Goal: Information Seeking & Learning: Learn about a topic

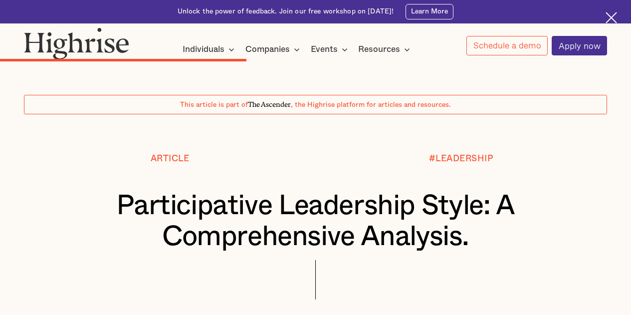
scroll to position [4173, 0]
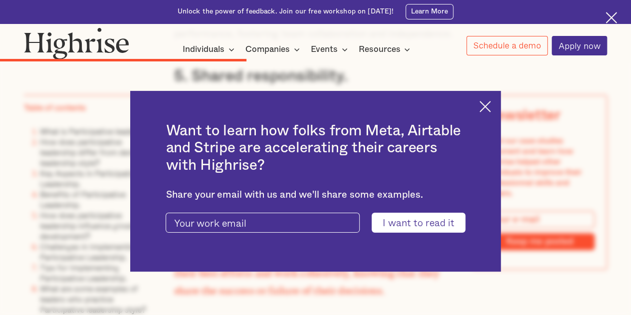
click at [491, 107] on img at bounding box center [484, 106] width 11 height 11
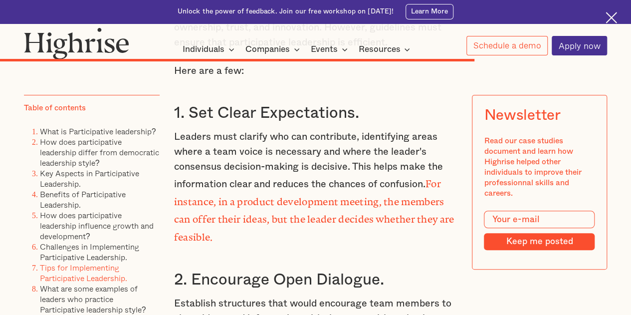
scroll to position [7750, 0]
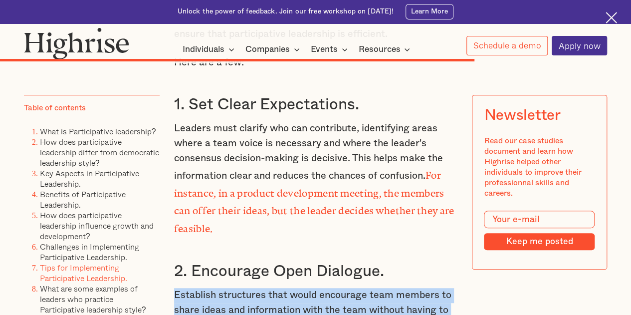
drag, startPoint x: 172, startPoint y: 180, endPoint x: 303, endPoint y: 215, distance: 136.0
copy p "Establish structures that would encourage team members to share ideas and infor…"
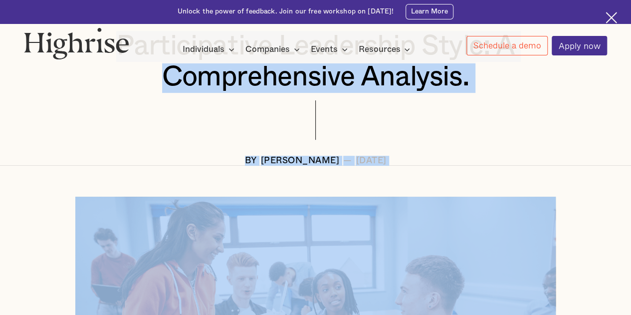
scroll to position [173, 0]
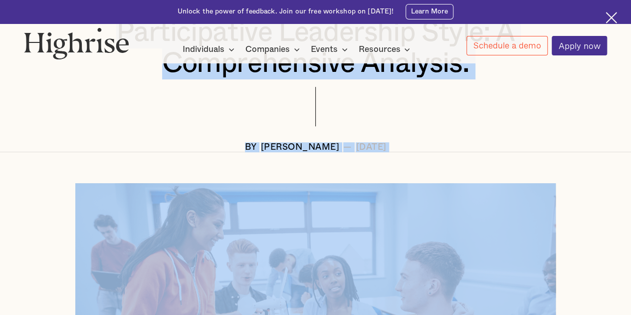
drag, startPoint x: 114, startPoint y: 198, endPoint x: 432, endPoint y: 153, distance: 320.8
click at [432, 152] on div "Article #LEADERSHIP Participative Leadership Style: A Comprehensive Analysis. B…" at bounding box center [315, 66] width 630 height 171
copy div "Participative Leadership Style: A Comprehensive Analysis. BY [PERSON_NAME] — [D…"
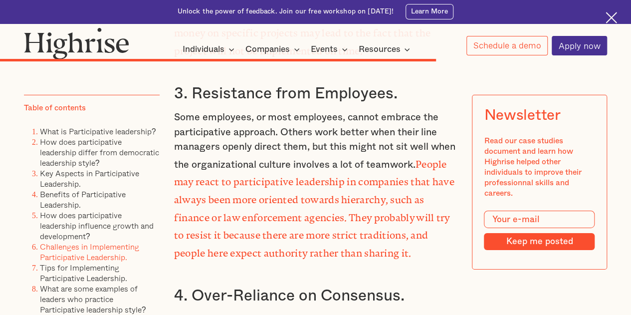
scroll to position [7196, 0]
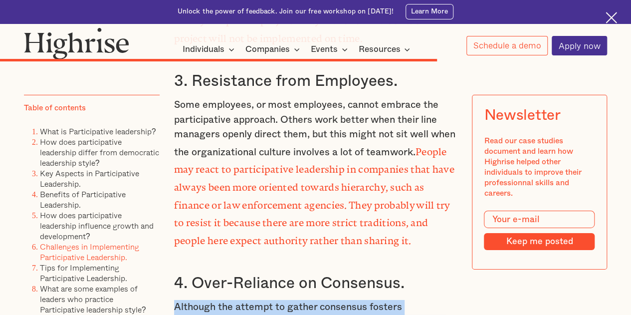
drag, startPoint x: 173, startPoint y: 205, endPoint x: 275, endPoint y: 264, distance: 118.2
copy p "Although the attempt to gather consensus fosters collaboration, it can hinder c…"
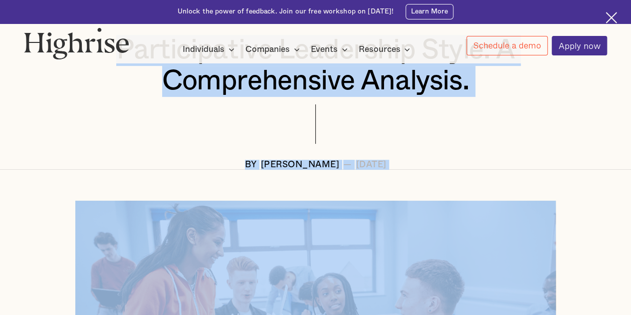
scroll to position [186, 0]
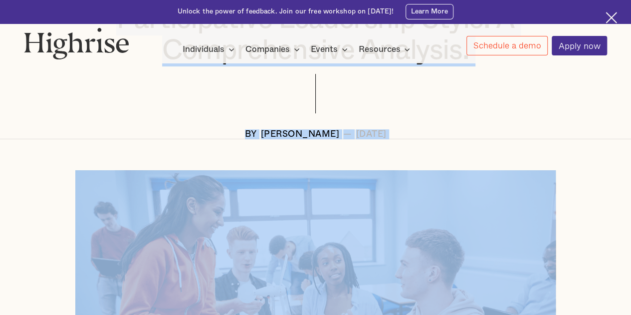
drag, startPoint x: 113, startPoint y: 205, endPoint x: 375, endPoint y: 153, distance: 266.9
